Goal: Information Seeking & Learning: Learn about a topic

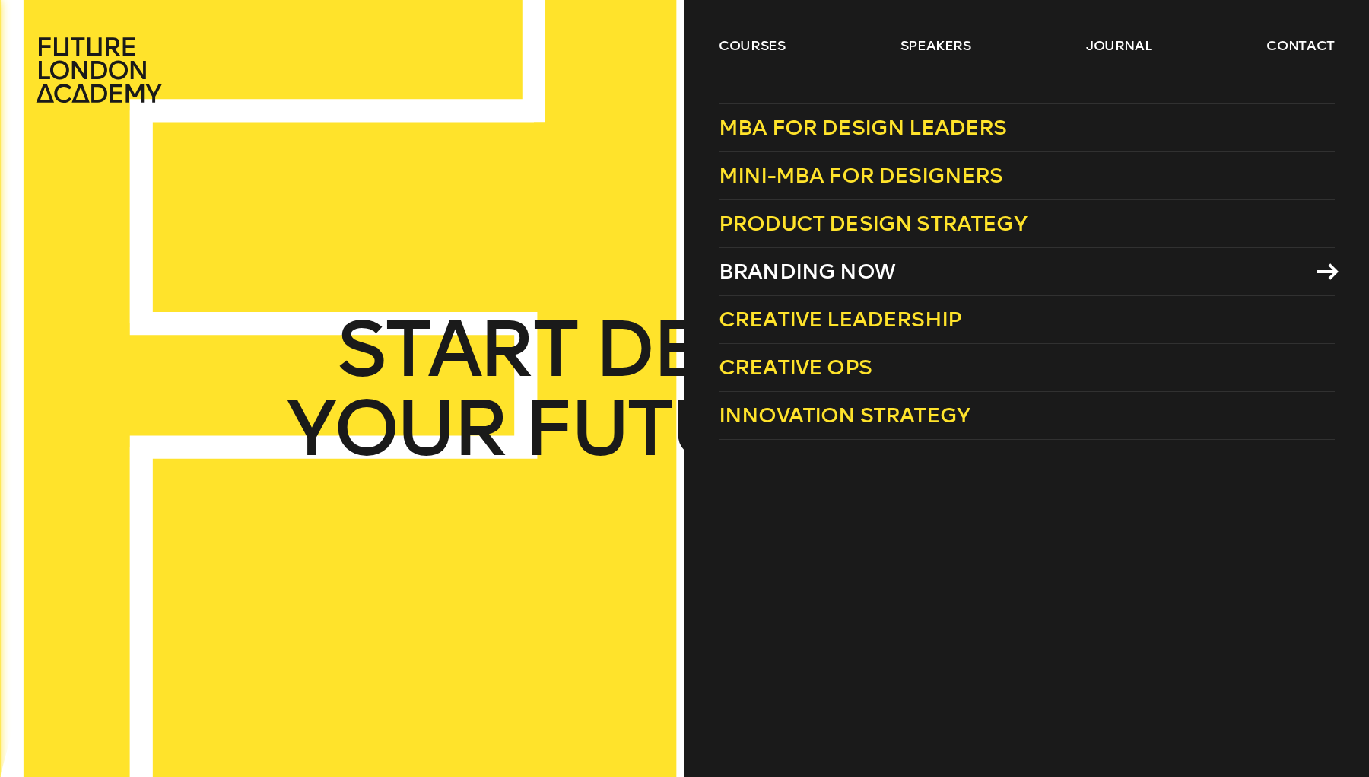
click at [815, 278] on span "Branding Now" at bounding box center [807, 271] width 176 height 25
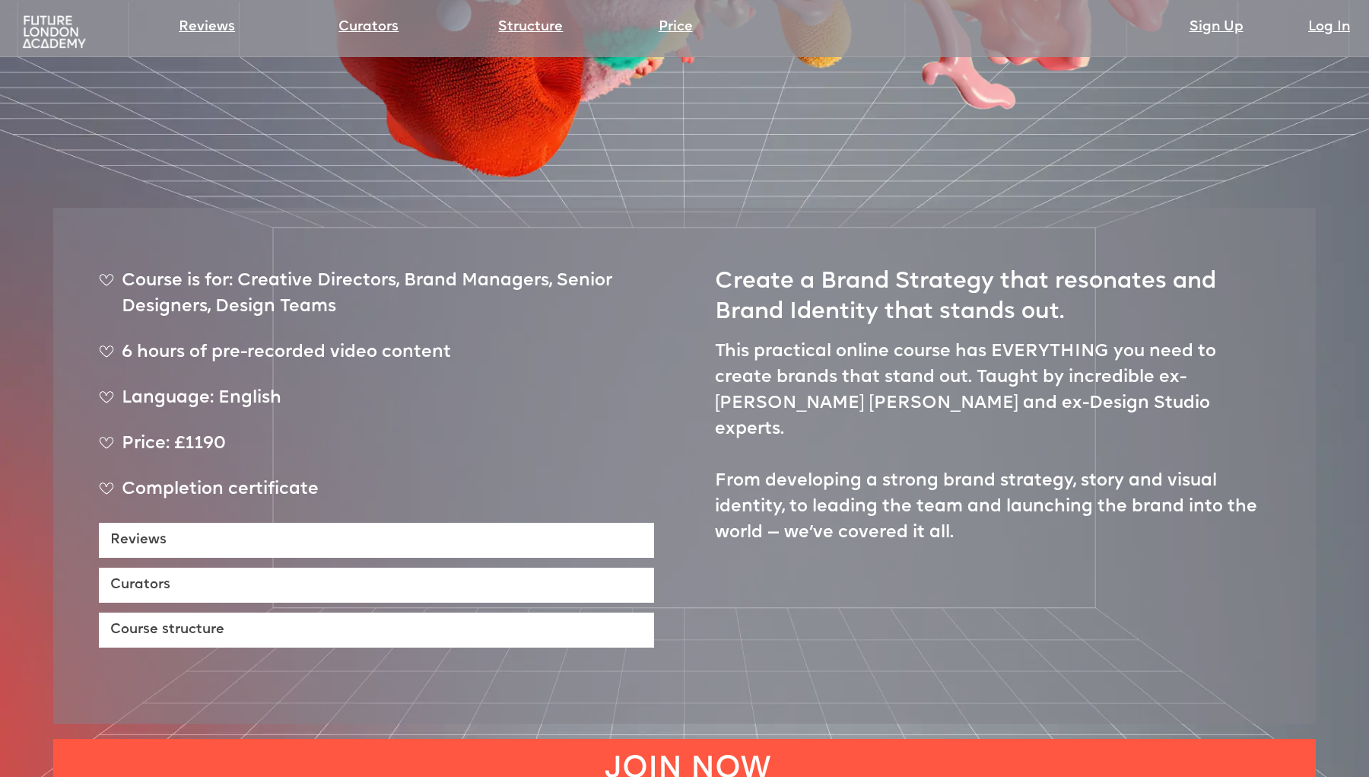
scroll to position [660, 0]
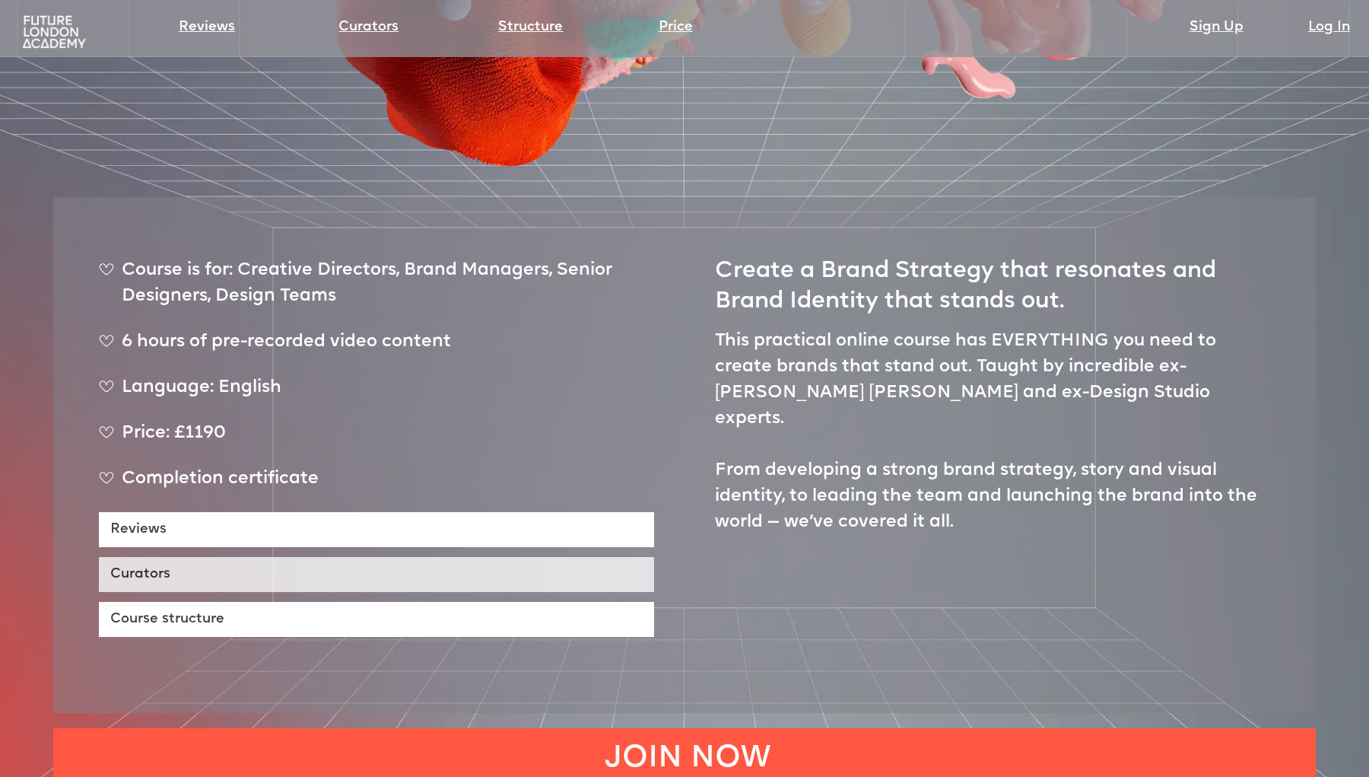
click at [472, 557] on link "Curators" at bounding box center [376, 574] width 555 height 35
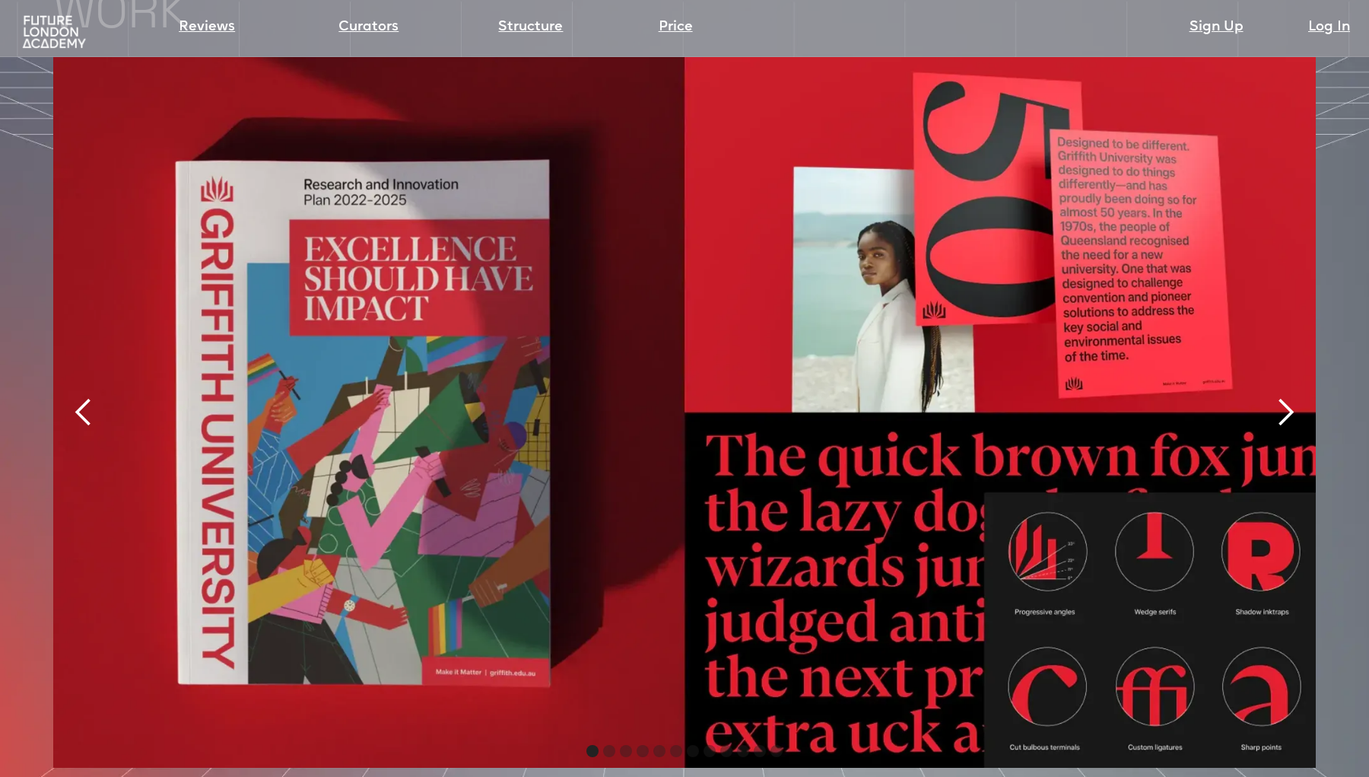
scroll to position [3512, 0]
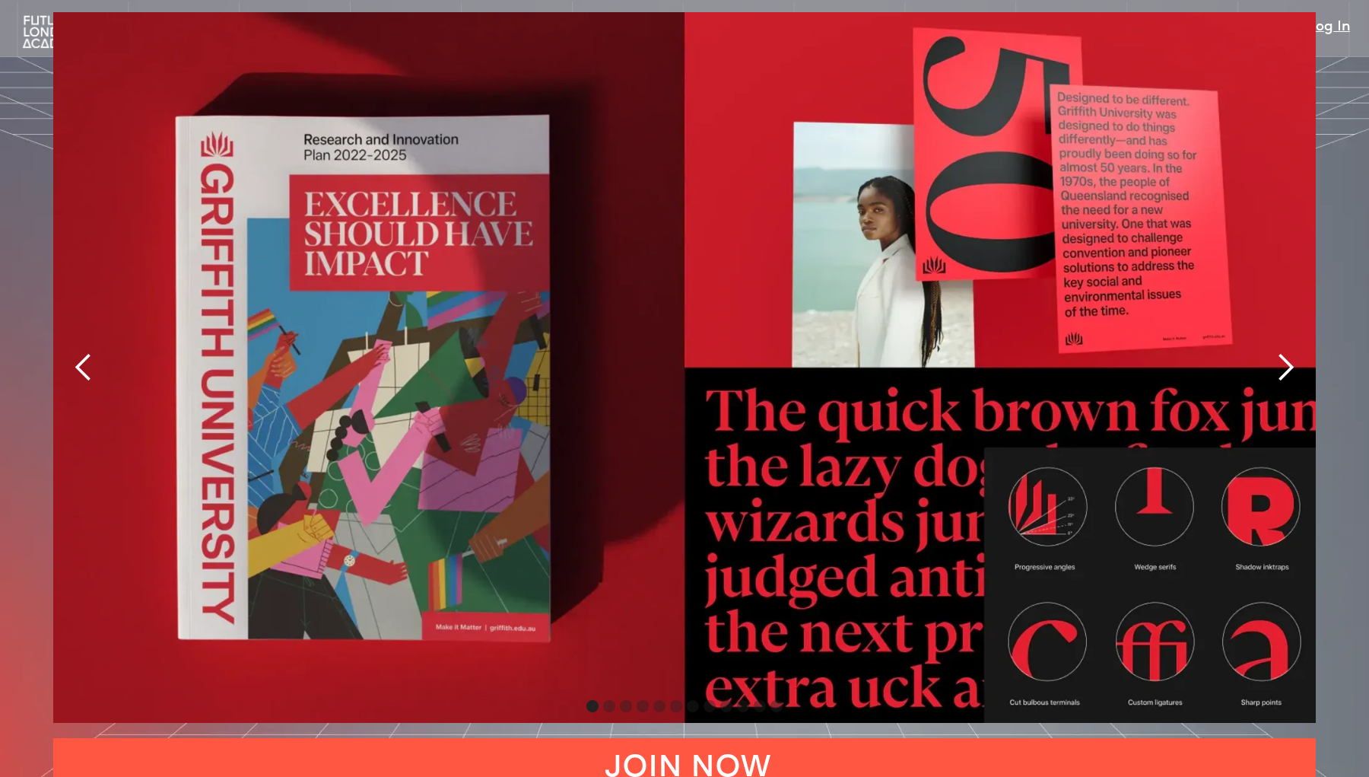
click at [1291, 352] on div "next slide" at bounding box center [1285, 367] width 30 height 30
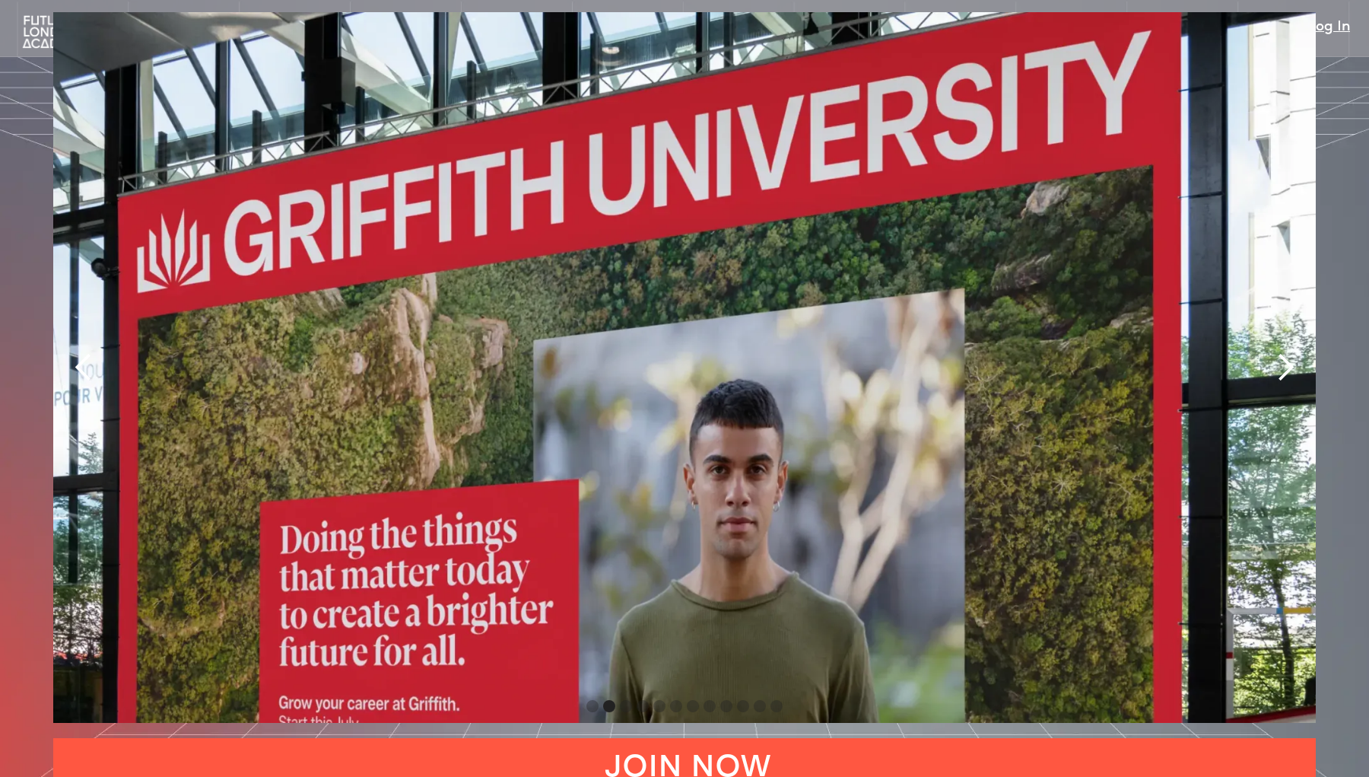
click at [1291, 352] on div "next slide" at bounding box center [1285, 367] width 30 height 30
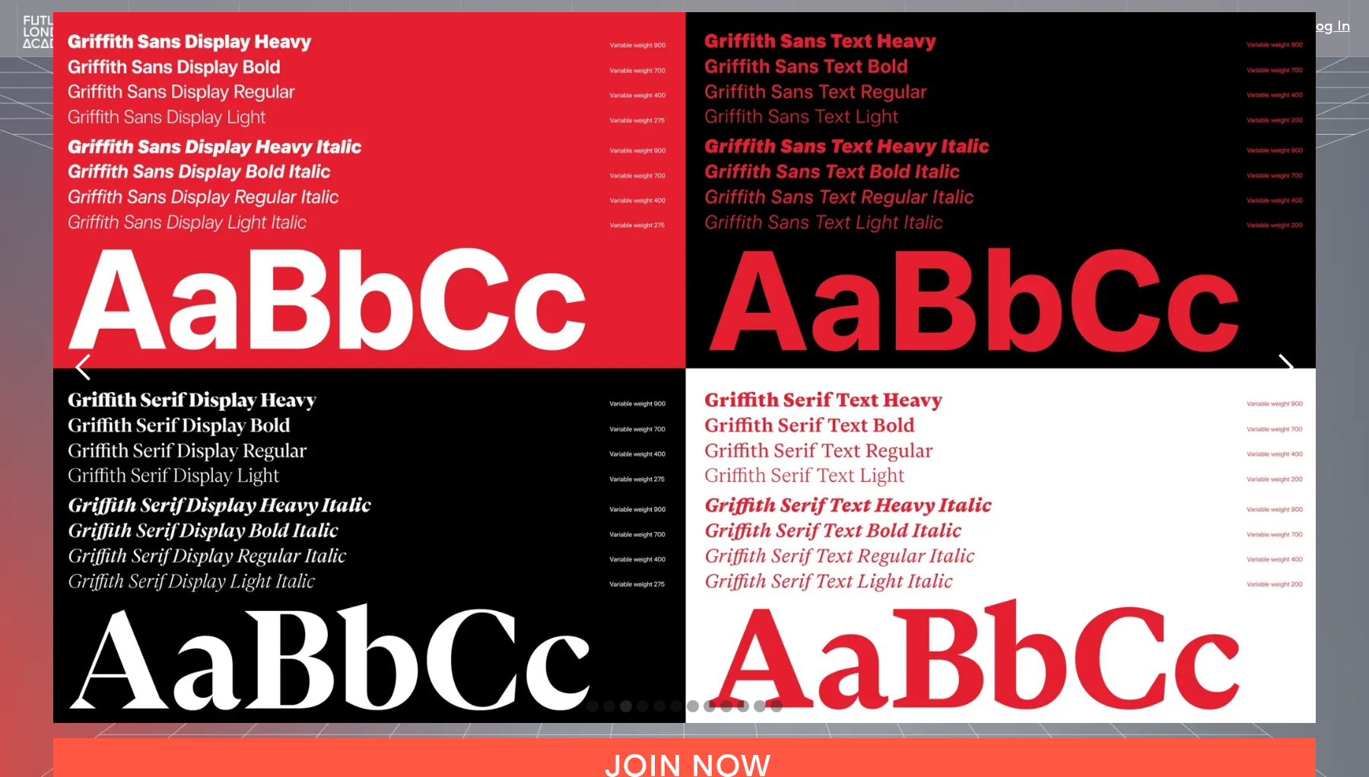
click at [1291, 352] on div "next slide" at bounding box center [1285, 367] width 30 height 30
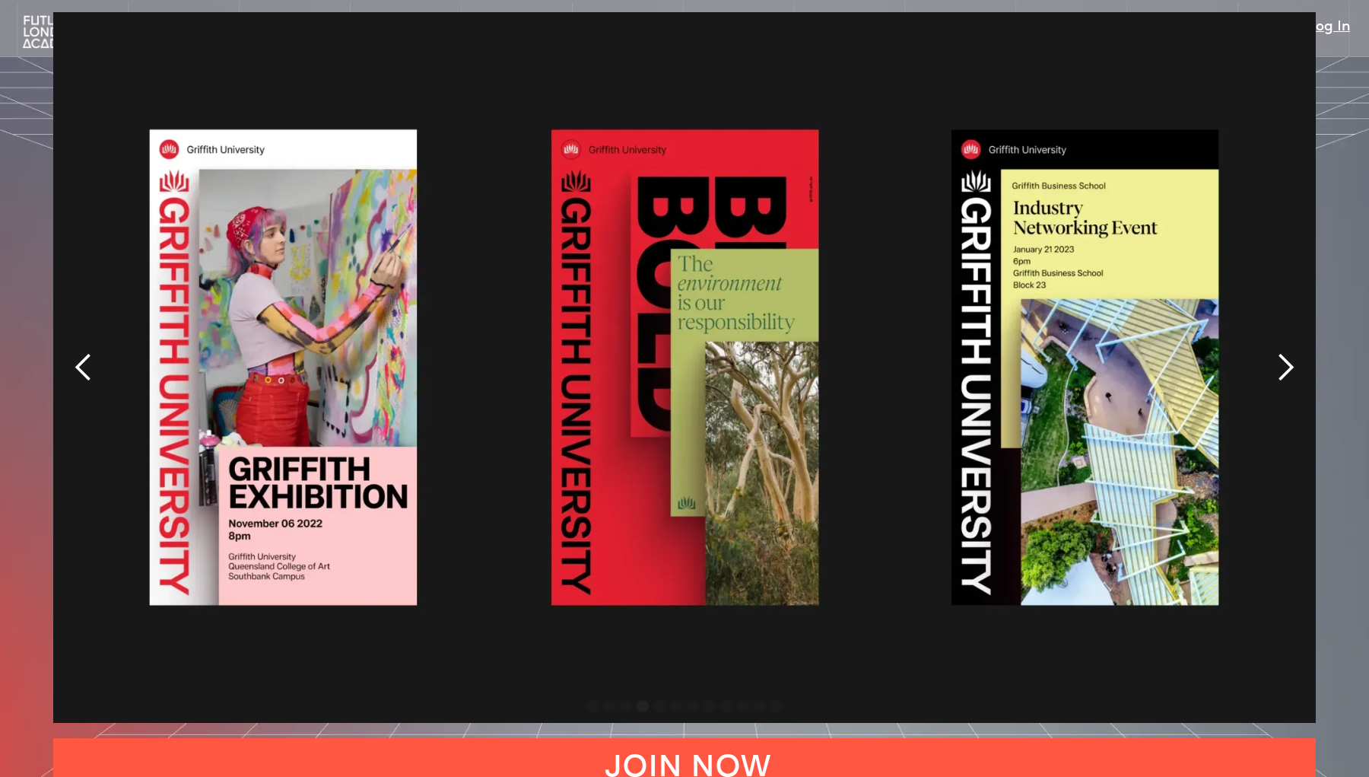
click at [1291, 352] on div "next slide" at bounding box center [1285, 367] width 30 height 30
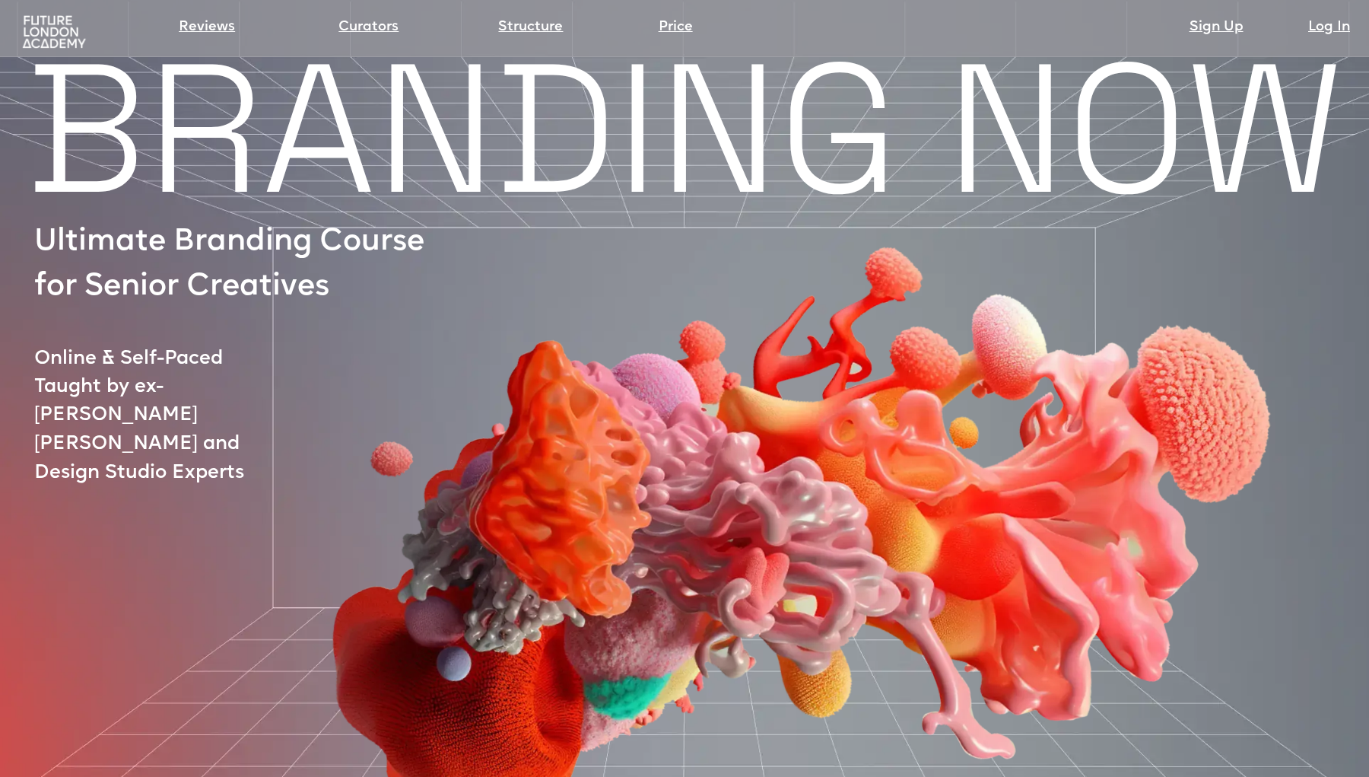
scroll to position [0, 0]
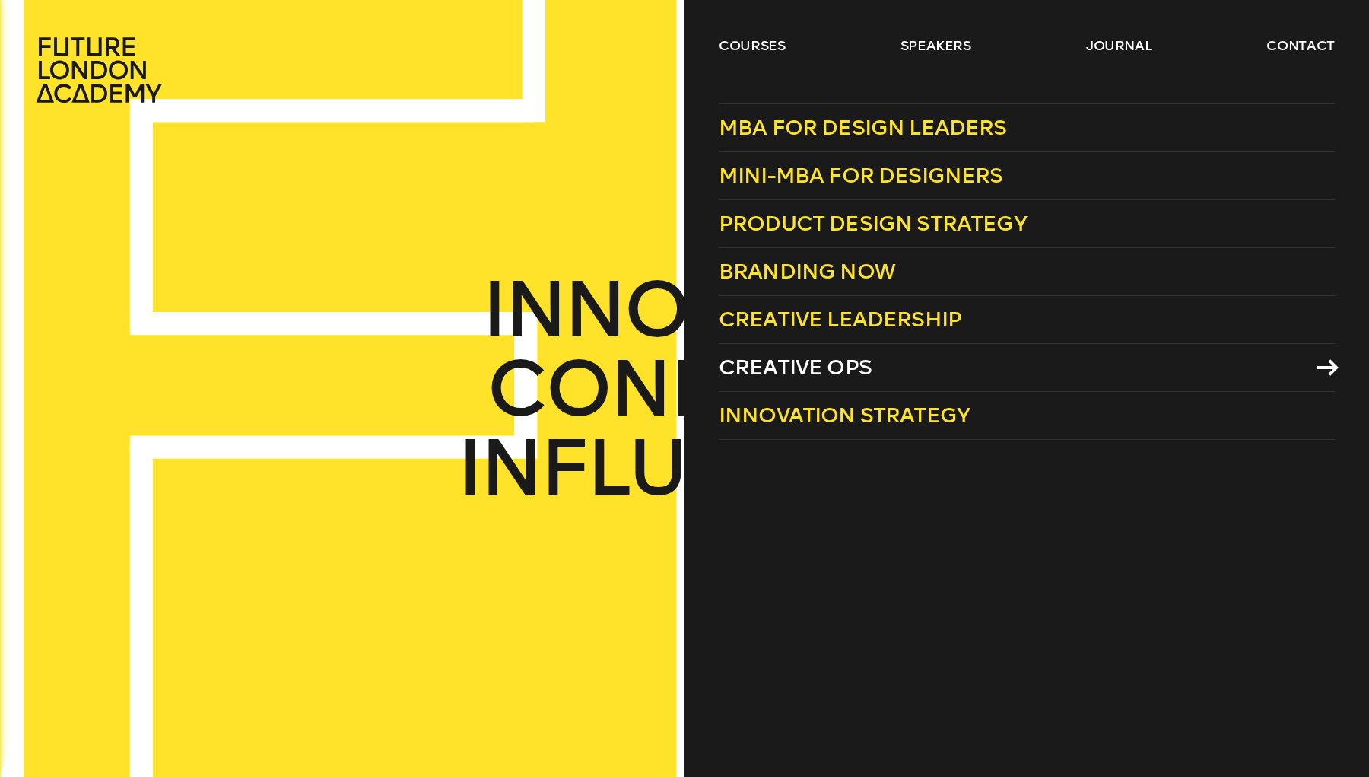
click at [775, 358] on span "Creative Ops" at bounding box center [795, 367] width 153 height 25
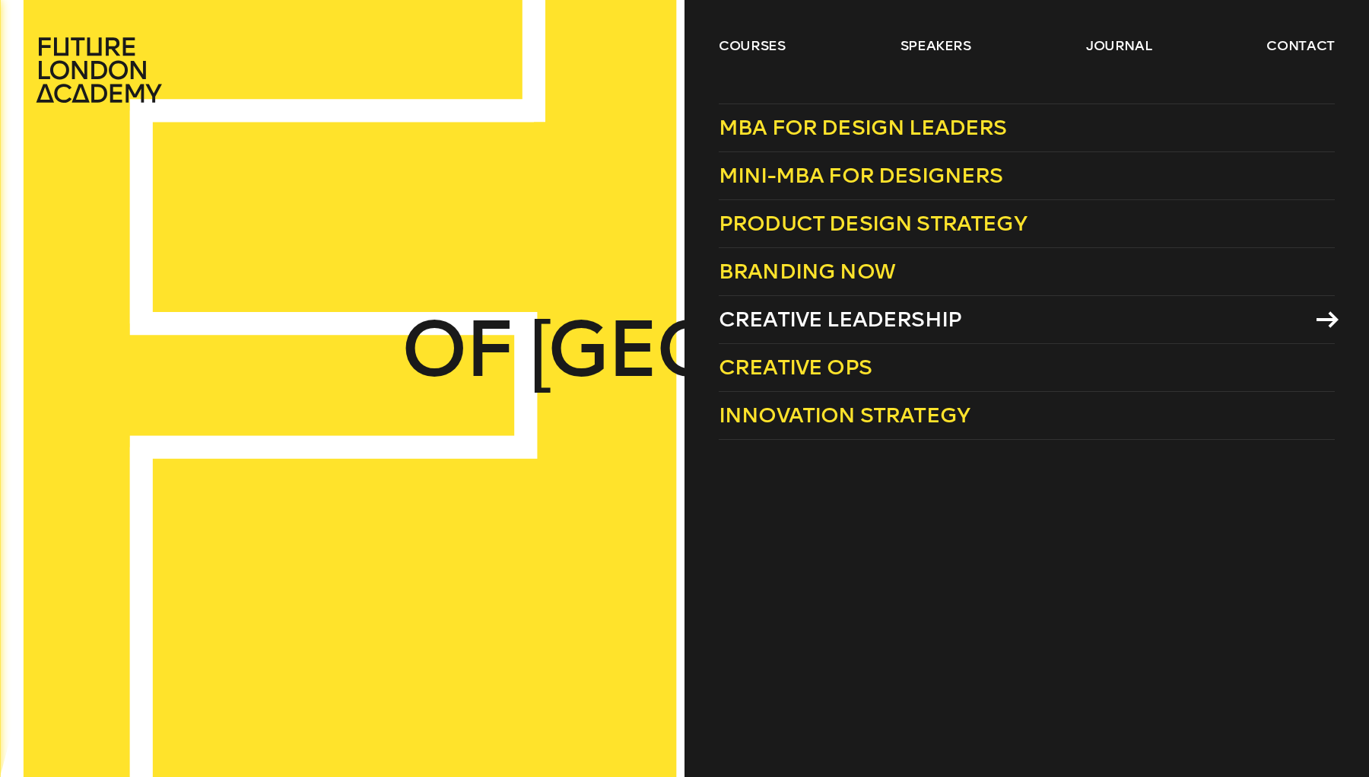
click at [771, 301] on link "Creative Leadership" at bounding box center [1027, 320] width 616 height 48
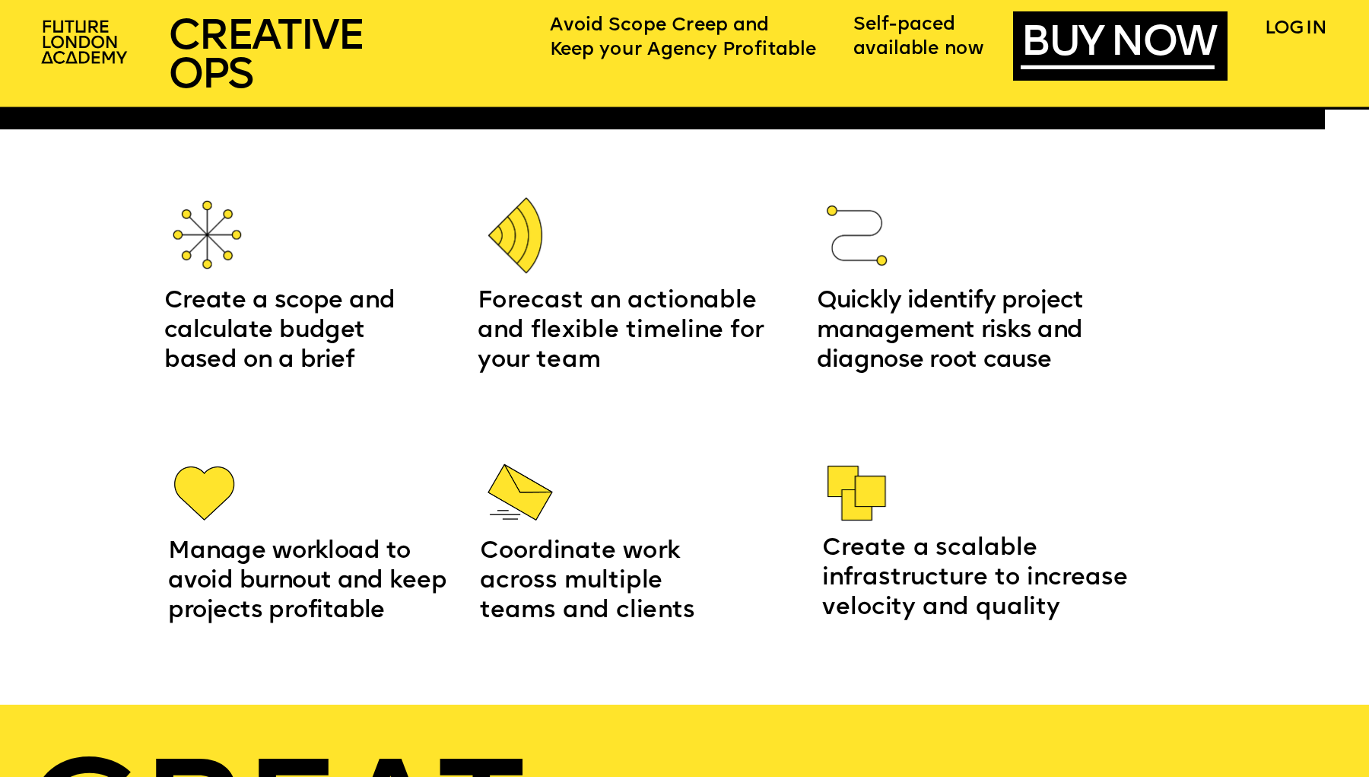
scroll to position [2273, 0]
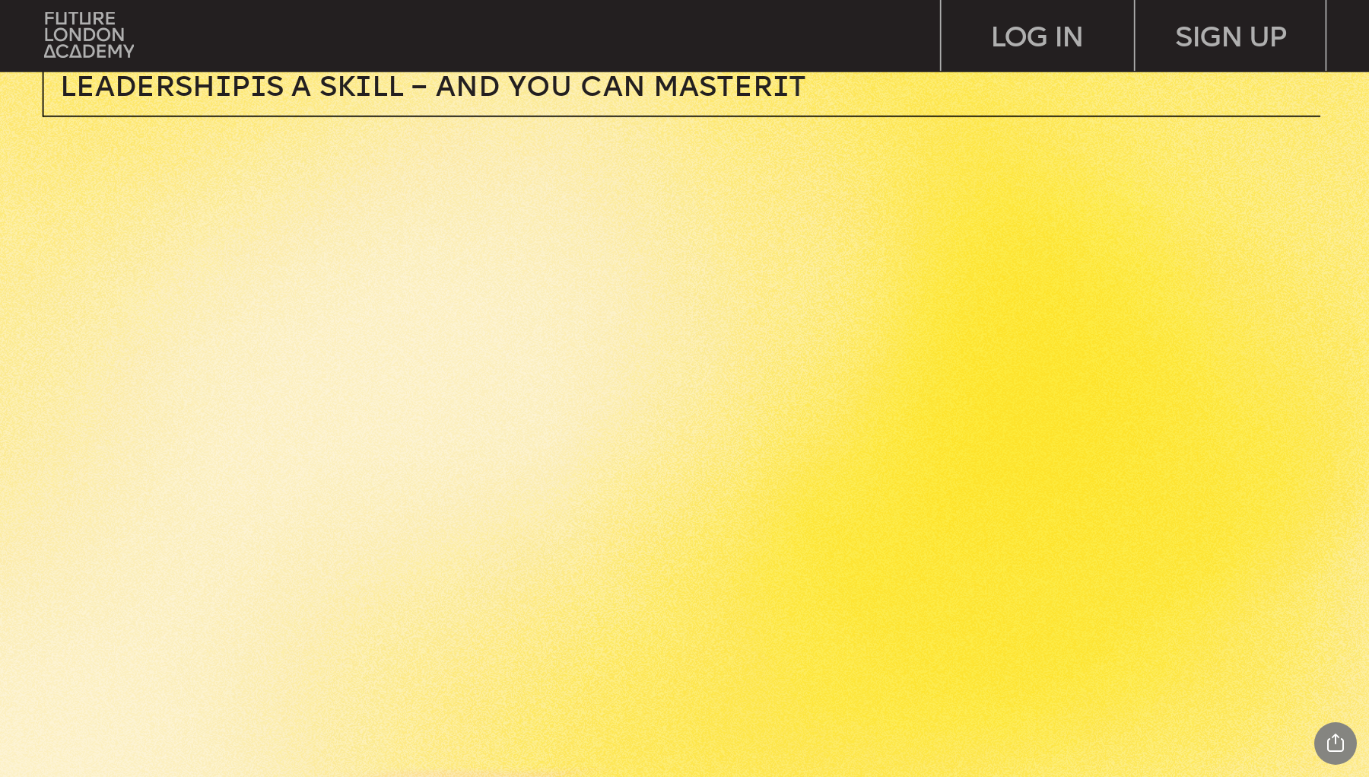
scroll to position [597, 0]
